Goal: Information Seeking & Learning: Learn about a topic

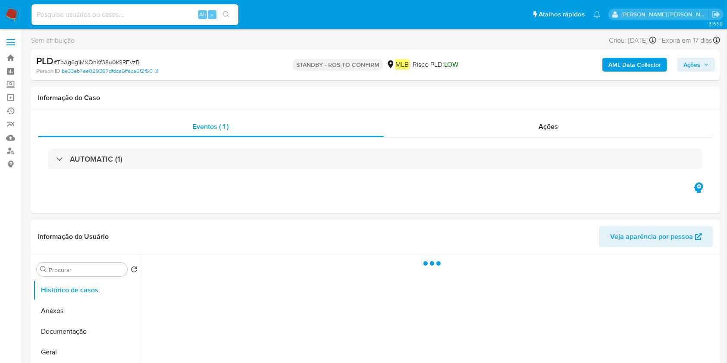
select select "10"
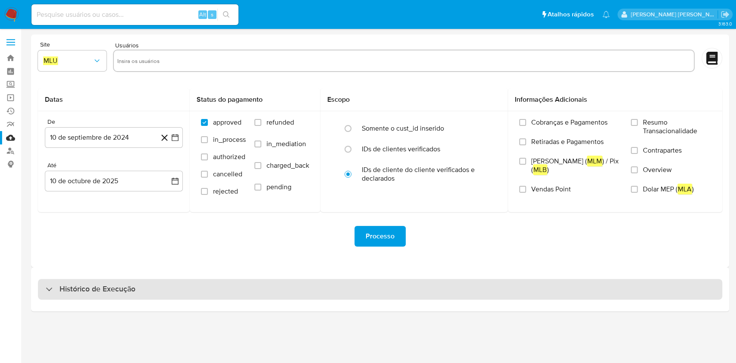
click at [189, 287] on div "Histórico de Execução" at bounding box center [380, 289] width 685 height 21
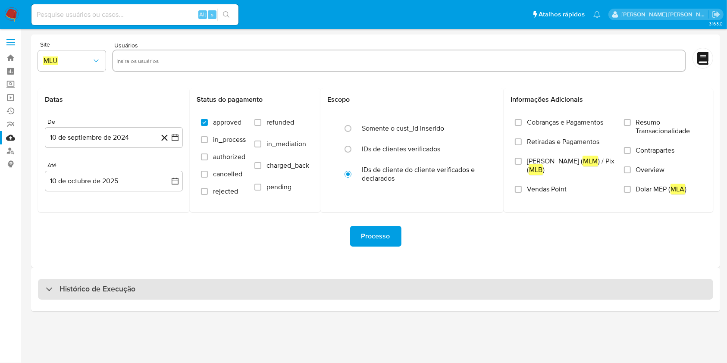
select select "10"
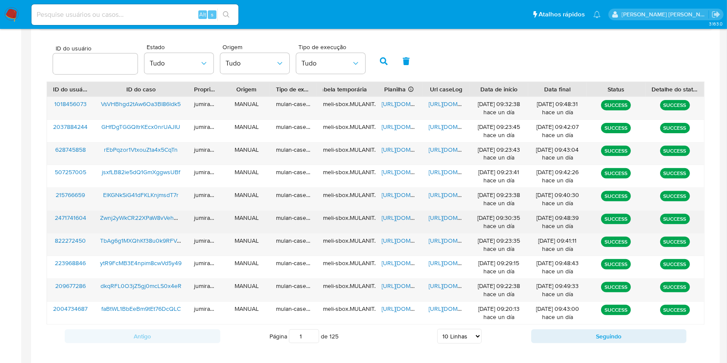
scroll to position [287, 0]
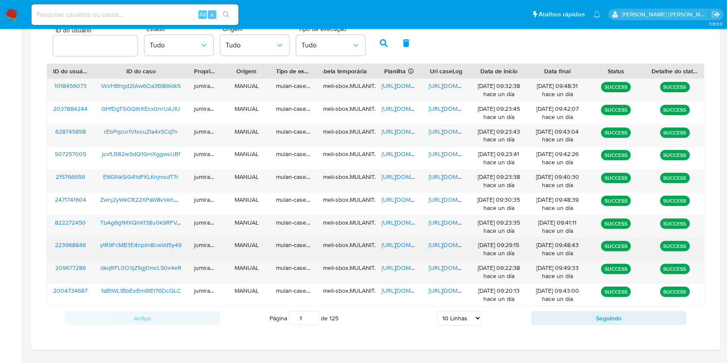
click at [407, 248] on span "https://docs.google.com/spreadsheets/d/14QKaYH47uuuv_tUf3cIZYyPMkO8BNzDpC1uEU7z…" at bounding box center [412, 245] width 60 height 9
click at [439, 245] on span "https://docs.google.com/document/d/1ny-1lvmX0O9YSQJnBwVNnw9sfaeAmIl7Pf5MzrYfh6U…" at bounding box center [459, 245] width 60 height 9
click at [161, 240] on div "ytR9FcMB3E4npim8cwVd5y49" at bounding box center [141, 249] width 94 height 22
click at [161, 247] on span "ytR9FcMB3E4npim8cwVd5y49" at bounding box center [141, 245] width 82 height 9
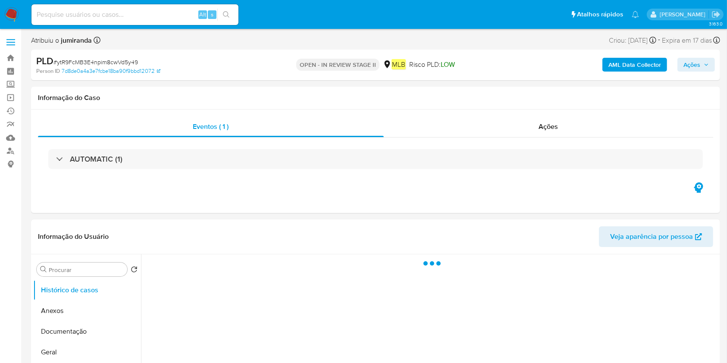
select select "10"
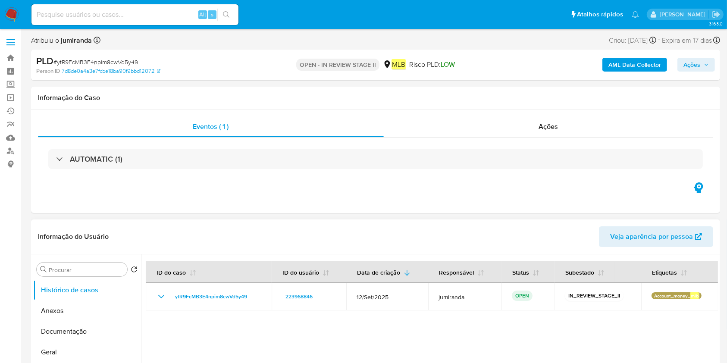
scroll to position [115, 0]
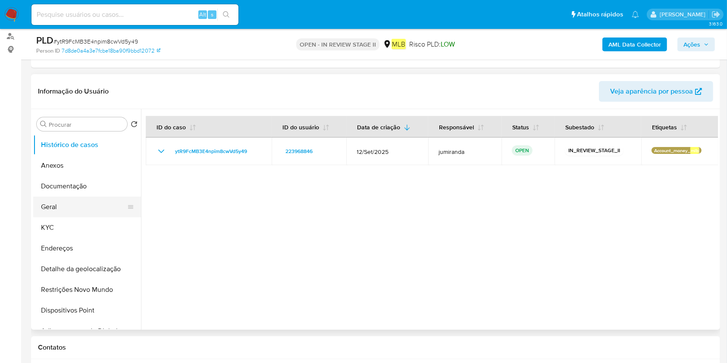
click at [53, 208] on button "Geral" at bounding box center [83, 207] width 101 height 21
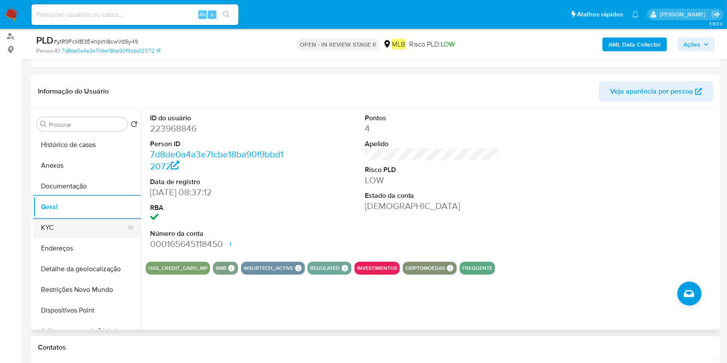
click at [85, 223] on button "KYC" at bounding box center [83, 227] width 101 height 21
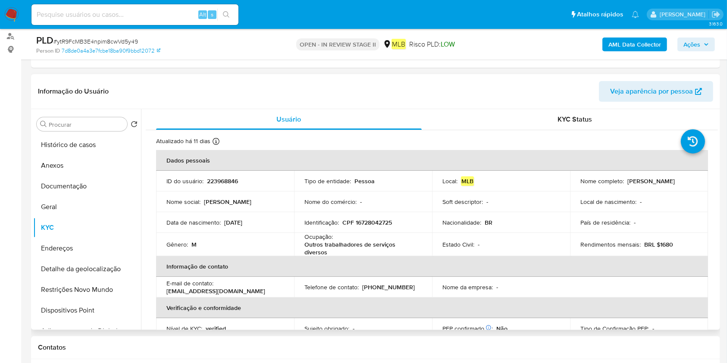
click at [321, 247] on p "Outros trabalhadores de serviços diversos" at bounding box center [362, 249] width 114 height 16
copy div "Ocupação : Outros trabalhadores de serviços diversos"
click at [60, 288] on button "Restrições Novo Mundo" at bounding box center [83, 290] width 101 height 21
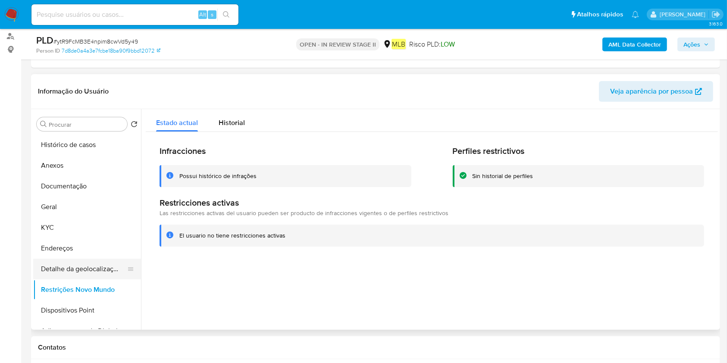
click at [70, 270] on button "Detalhe da geolocalização" at bounding box center [83, 269] width 101 height 21
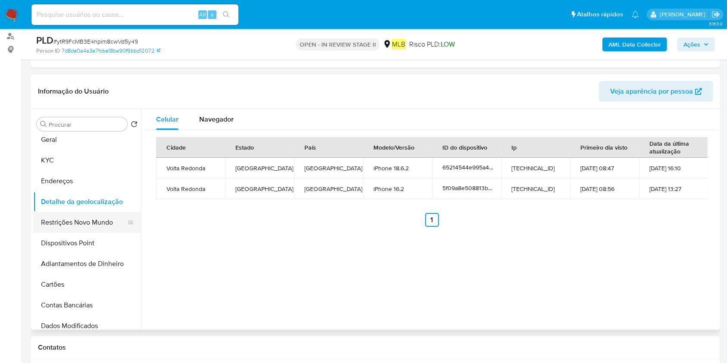
scroll to position [0, 0]
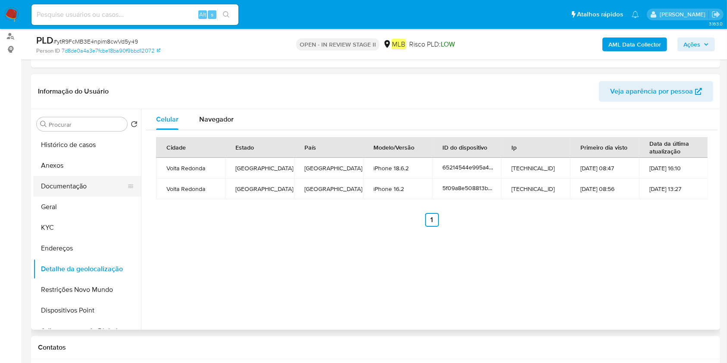
click at [83, 192] on button "Documentação" at bounding box center [83, 186] width 101 height 21
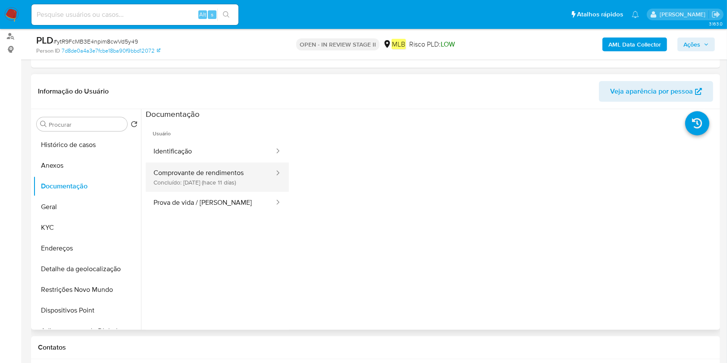
click at [211, 175] on button "Comprovante de rendimentos Concluído: [DATE] (hace 11 días)" at bounding box center [210, 177] width 129 height 29
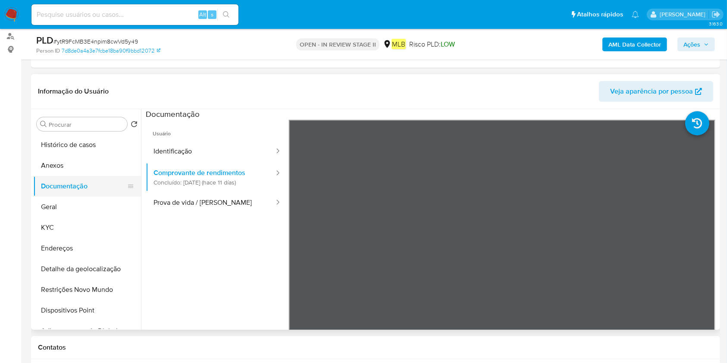
click at [66, 195] on button "Documentação" at bounding box center [83, 186] width 101 height 21
click at [69, 205] on button "Geral" at bounding box center [83, 207] width 101 height 21
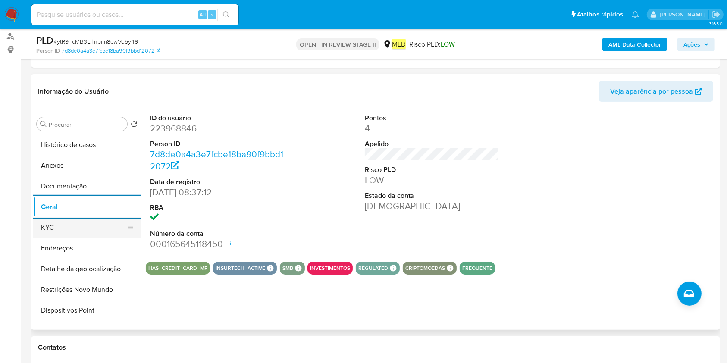
click at [73, 231] on button "KYC" at bounding box center [83, 227] width 101 height 21
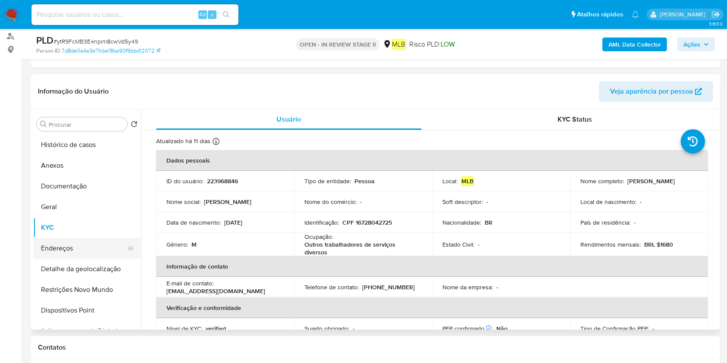
click at [63, 246] on button "Endereços" at bounding box center [83, 248] width 101 height 21
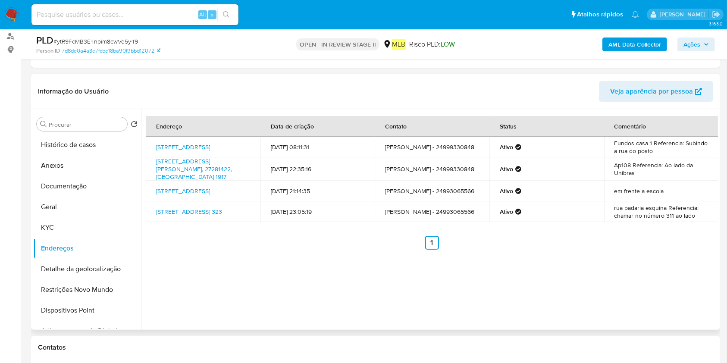
drag, startPoint x: 52, startPoint y: 273, endPoint x: 365, endPoint y: 287, distance: 313.1
click at [52, 273] on button "Detalhe da geolocalização" at bounding box center [87, 269] width 108 height 21
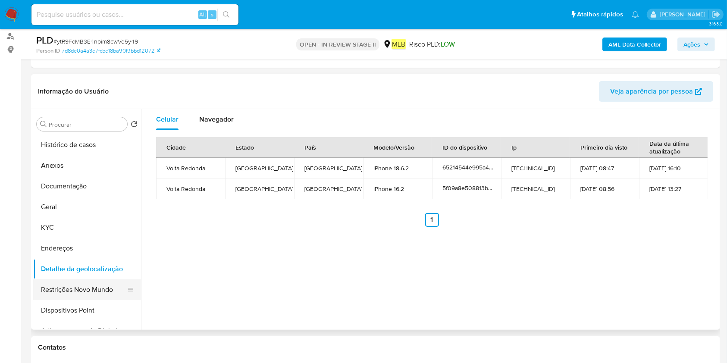
click at [57, 292] on button "Restrições Novo Mundo" at bounding box center [83, 290] width 101 height 21
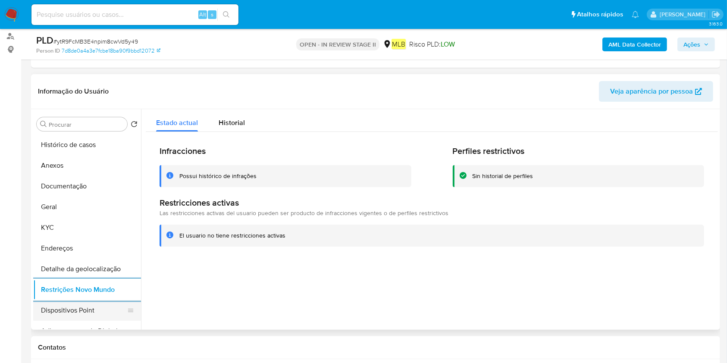
click at [84, 306] on button "Dispositivos Point" at bounding box center [83, 310] width 101 height 21
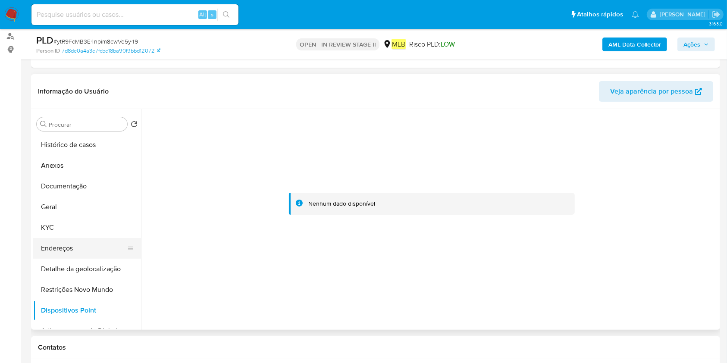
click at [56, 247] on button "Endereços" at bounding box center [83, 248] width 101 height 21
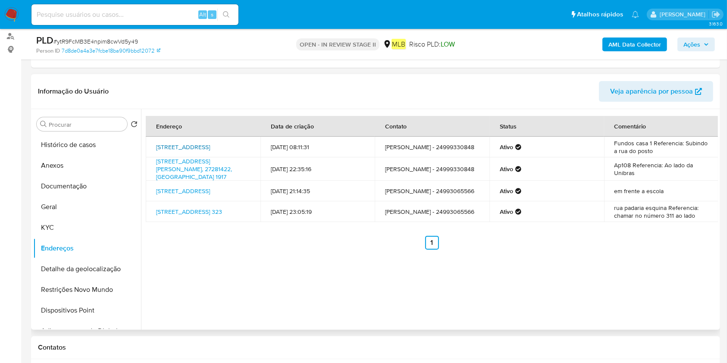
drag, startPoint x: 152, startPoint y: 139, endPoint x: 195, endPoint y: 146, distance: 43.7
click at [195, 146] on td "[STREET_ADDRESS]" at bounding box center [203, 147] width 115 height 21
copy link "[STREET_ADDRESS]"
